Goal: Ask a question

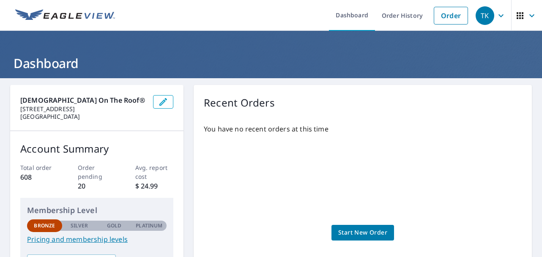
click at [517, 18] on icon "button" at bounding box center [520, 15] width 7 height 7
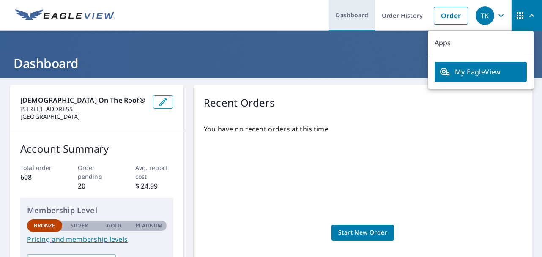
click at [338, 16] on link "Dashboard" at bounding box center [352, 15] width 46 height 31
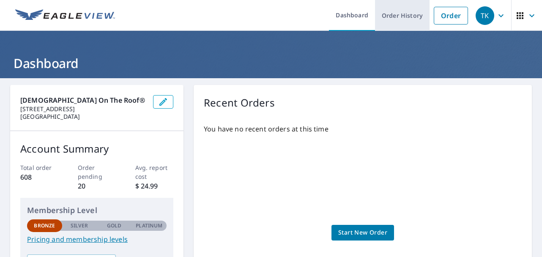
click at [395, 16] on link "Order History" at bounding box center [402, 15] width 55 height 31
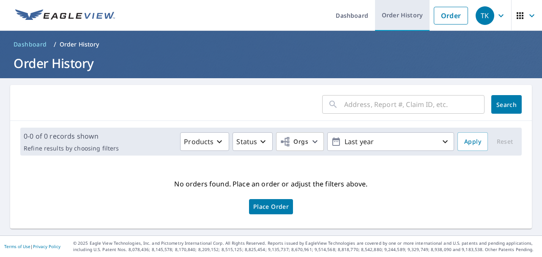
click at [398, 7] on link "Order History" at bounding box center [402, 15] width 55 height 31
click at [499, 16] on icon "button" at bounding box center [501, 15] width 5 height 3
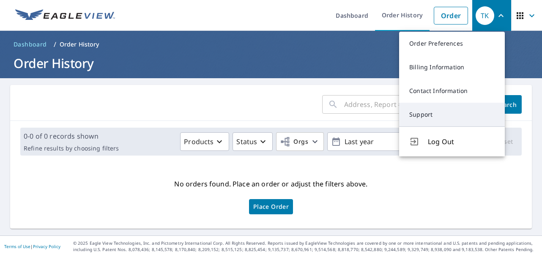
click at [425, 116] on link "Support" at bounding box center [452, 115] width 106 height 24
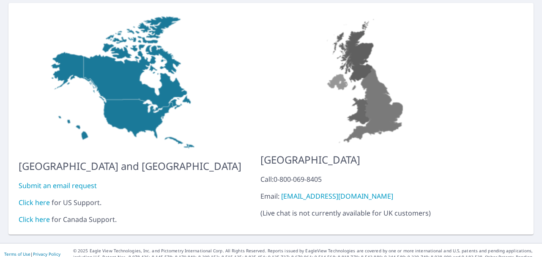
scroll to position [85, 0]
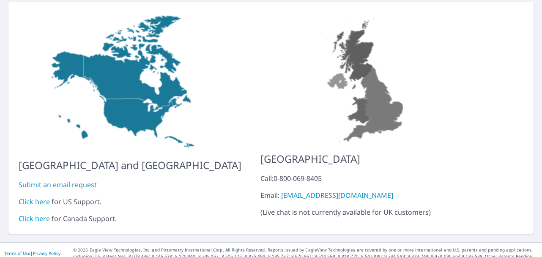
click at [79, 180] on link "Submit an email request" at bounding box center [58, 184] width 78 height 9
